Goal: Information Seeking & Learning: Learn about a topic

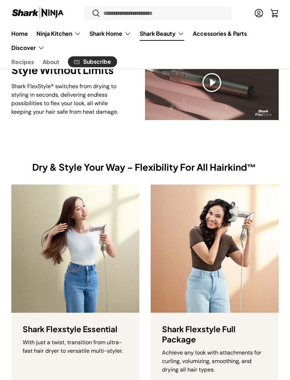
scroll to position [85, 0]
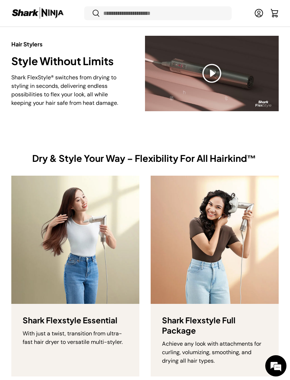
click at [236, 242] on img at bounding box center [215, 239] width 128 height 128
click at [219, 315] on h3 "​Shark Flexstyle Full Package" at bounding box center [214, 325] width 105 height 21
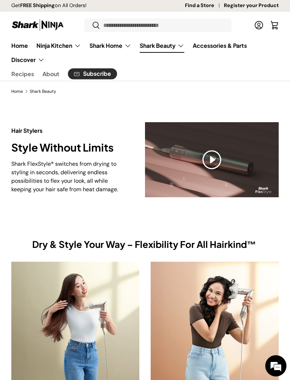
scroll to position [0, 0]
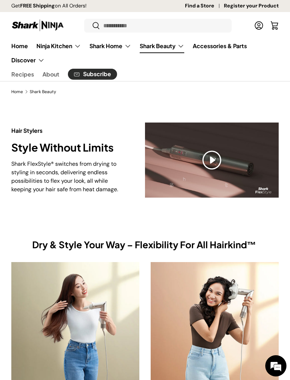
click at [236, 273] on img at bounding box center [215, 326] width 128 height 128
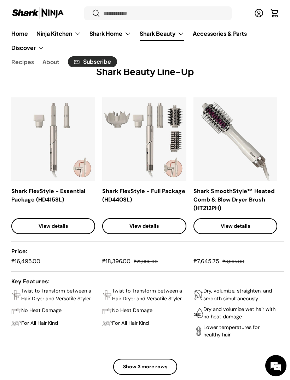
scroll to position [434, 0]
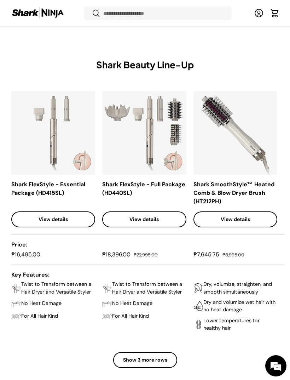
click at [140, 224] on link "View details" at bounding box center [144, 219] width 84 height 16
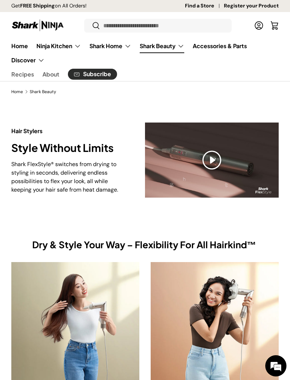
scroll to position [457, 0]
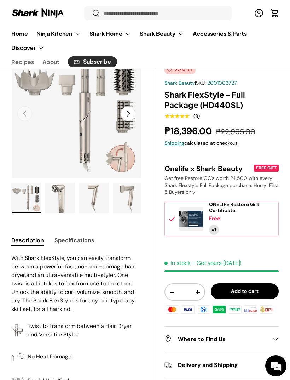
scroll to position [51, 0]
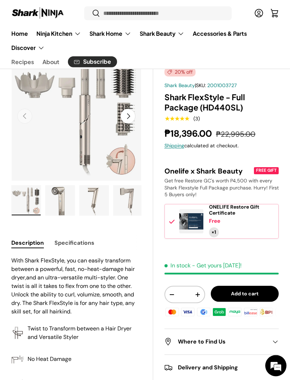
click at [40, 193] on img "Gallery Viewer" at bounding box center [26, 201] width 29 height 30
click at [126, 120] on button "Next" at bounding box center [128, 116] width 15 height 15
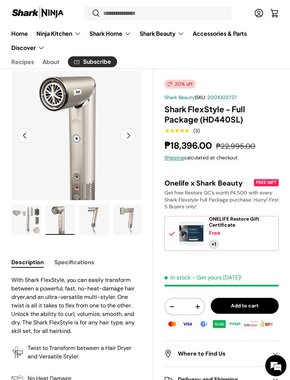
scroll to position [30, 0]
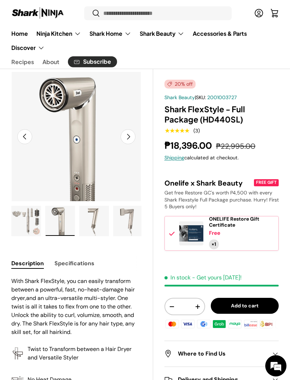
click at [128, 134] on button "Next" at bounding box center [128, 136] width 15 height 15
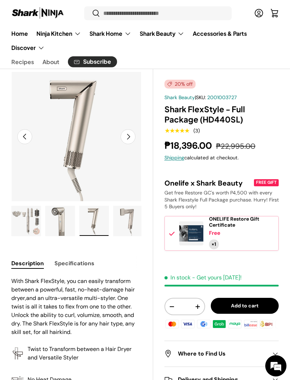
scroll to position [0, 0]
click at [128, 136] on button "Next" at bounding box center [128, 136] width 15 height 15
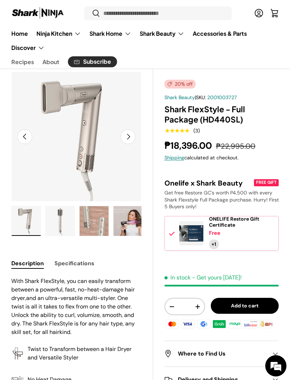
scroll to position [0, 102]
click at [130, 139] on button "Next" at bounding box center [128, 136] width 15 height 15
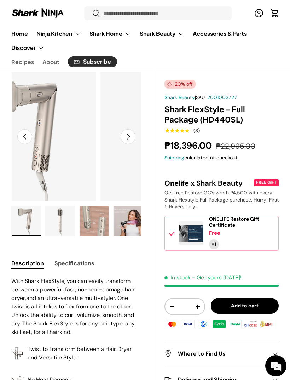
scroll to position [0, 535]
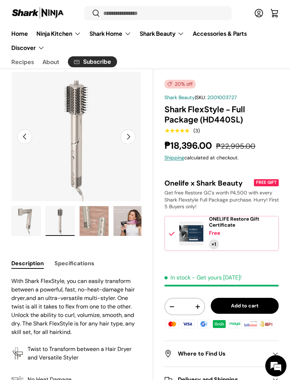
click at [102, 218] on img "Gallery Viewer" at bounding box center [94, 221] width 29 height 30
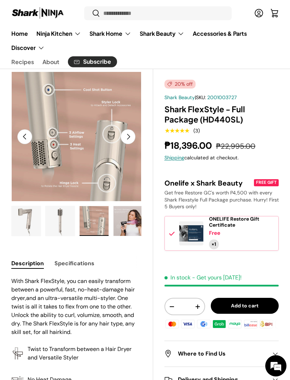
click at [127, 138] on button "Next" at bounding box center [128, 136] width 15 height 15
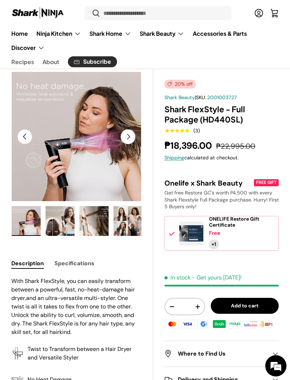
scroll to position [0, 204]
click at [131, 137] on button "Next" at bounding box center [128, 136] width 15 height 15
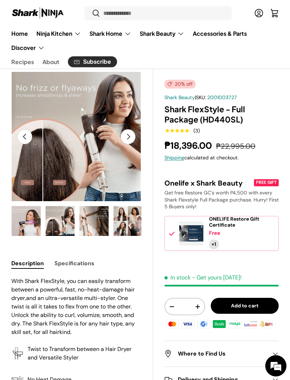
scroll to position [0, 935]
click at [128, 140] on button "Next" at bounding box center [128, 136] width 15 height 15
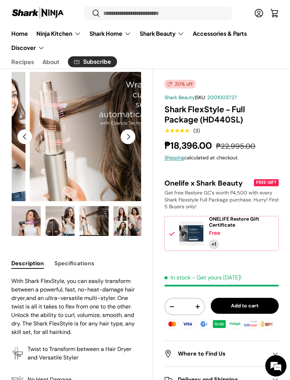
scroll to position [0, 1069]
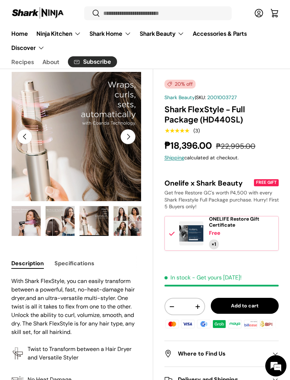
click at [129, 139] on button "Next" at bounding box center [128, 136] width 15 height 15
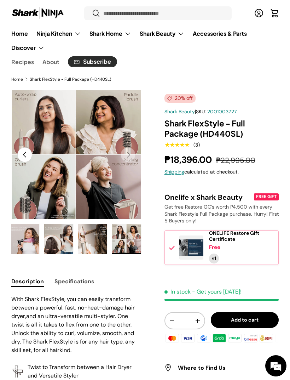
scroll to position [0, 0]
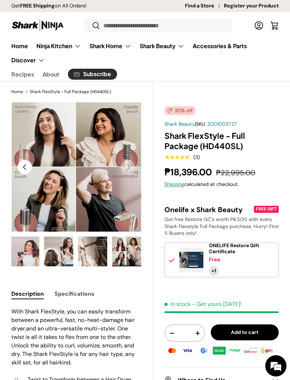
click at [23, 162] on button "Previous" at bounding box center [24, 167] width 15 height 15
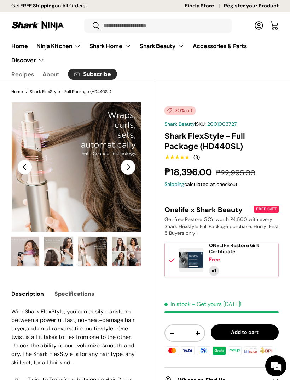
click at [20, 167] on button "Previous" at bounding box center [24, 167] width 15 height 15
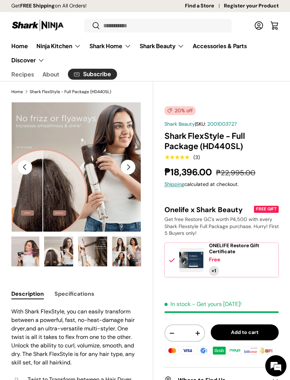
click at [24, 174] on button "Previous" at bounding box center [24, 167] width 15 height 15
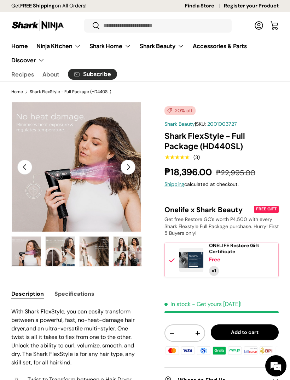
click at [23, 171] on button "Previous" at bounding box center [24, 167] width 15 height 15
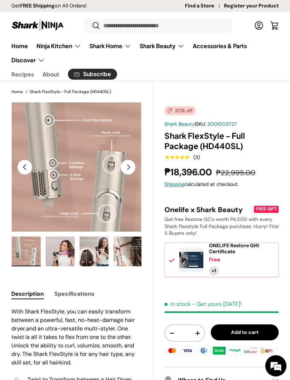
click at [23, 176] on img "Gallery Viewer" at bounding box center [76, 167] width 130 height 130
click at [124, 174] on button "Next" at bounding box center [128, 167] width 15 height 15
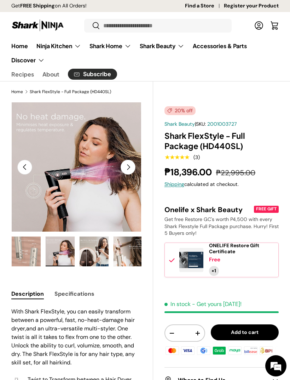
click at [123, 171] on button "Next" at bounding box center [128, 167] width 15 height 15
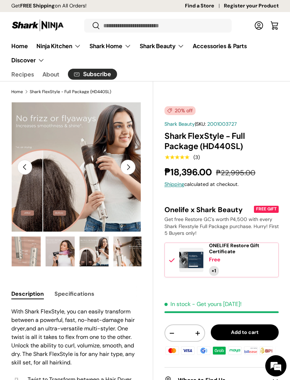
click at [129, 169] on button "Next" at bounding box center [128, 167] width 15 height 15
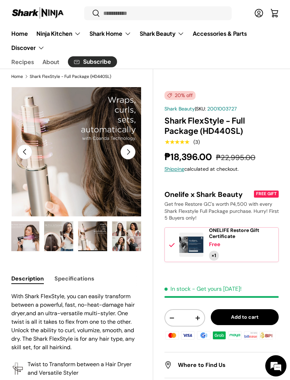
click at [123, 155] on button "Next" at bounding box center [128, 151] width 15 height 15
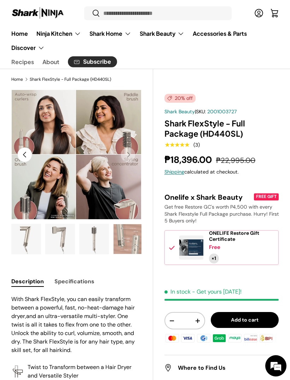
scroll to position [0, 68]
click at [91, 239] on img "Gallery Viewer" at bounding box center [94, 239] width 29 height 30
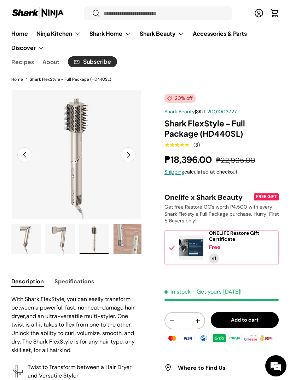
click at [60, 237] on img "Gallery Viewer" at bounding box center [60, 239] width 29 height 30
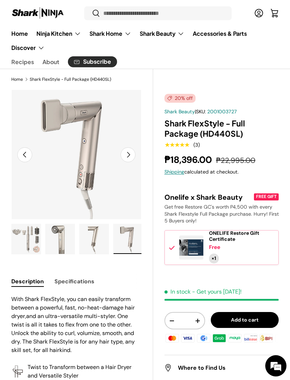
scroll to position [0, 0]
click at [64, 244] on img "Gallery Viewer" at bounding box center [60, 239] width 29 height 30
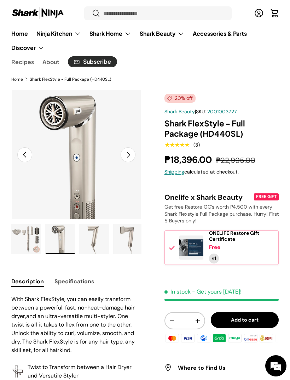
click at [40, 235] on img "Gallery Viewer" at bounding box center [26, 239] width 29 height 30
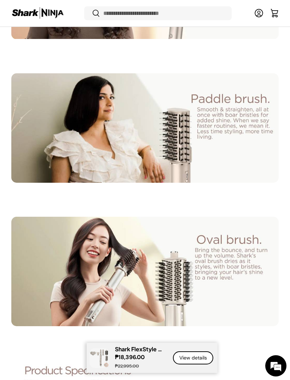
scroll to position [2119, 0]
